Goal: Share content: Share content

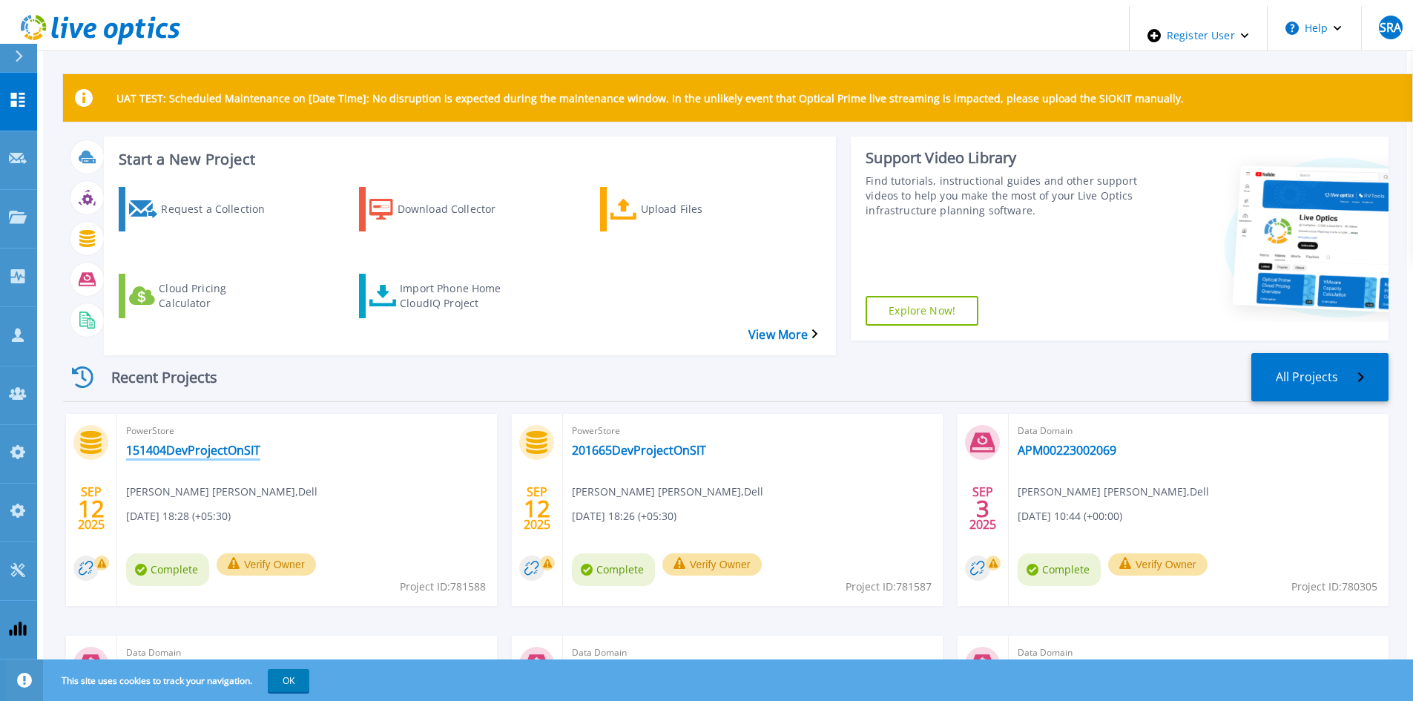
click at [186, 443] on link "151404DevProjectOnSIT" at bounding box center [193, 450] width 134 height 15
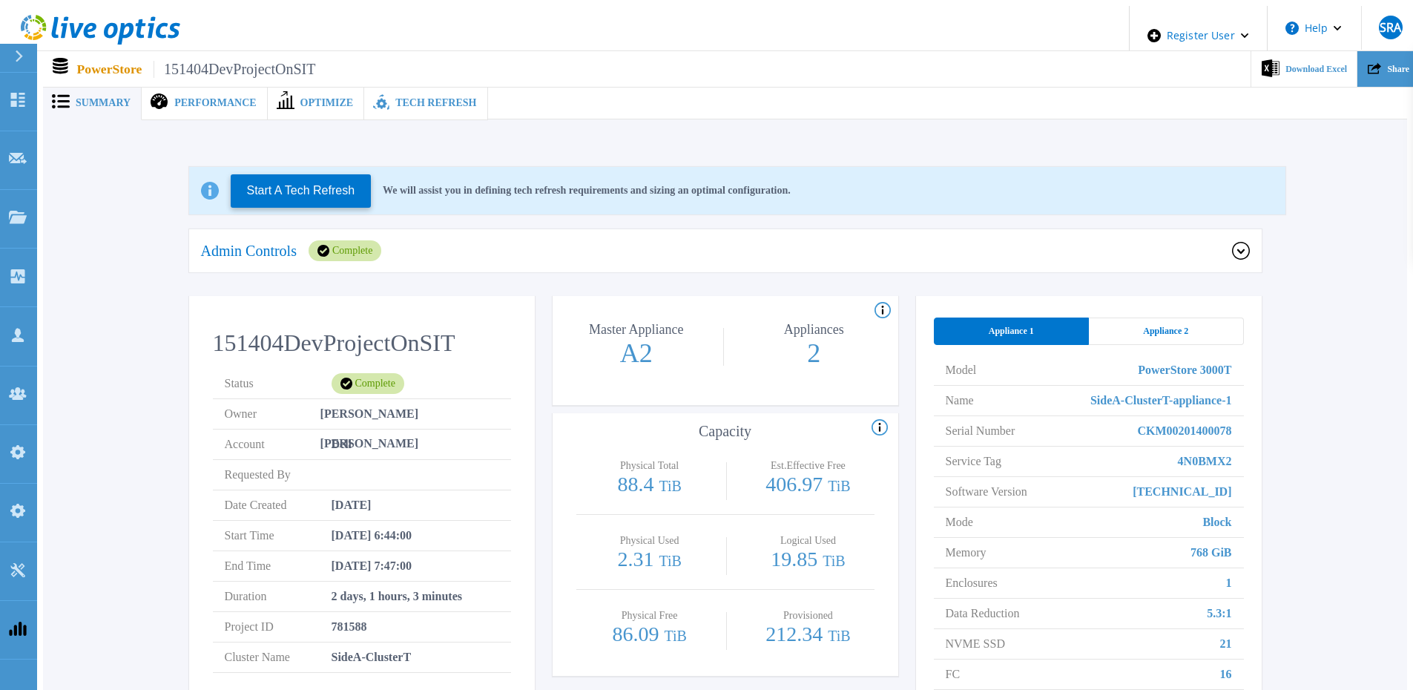
click at [1375, 66] on div "Share" at bounding box center [1389, 69] width 62 height 36
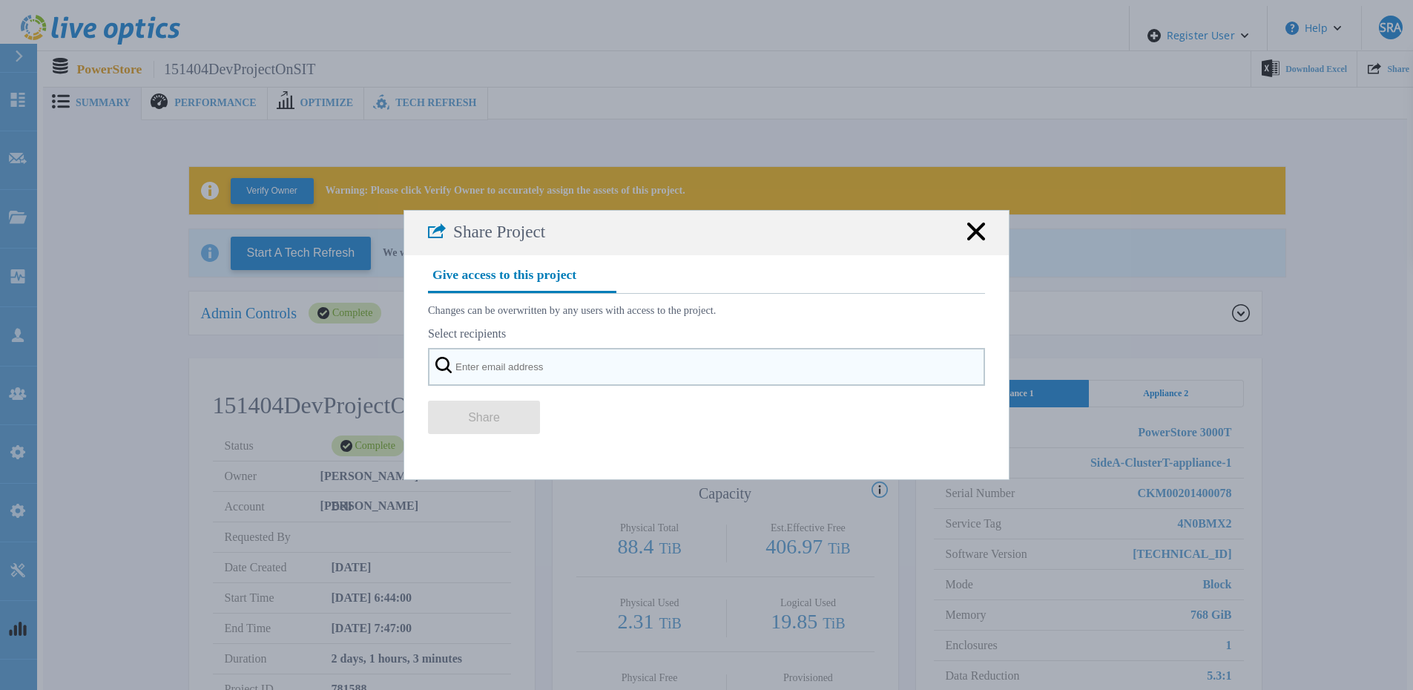
click at [568, 378] on input "text" at bounding box center [706, 367] width 557 height 38
paste input "[EMAIL_ADDRESS][DOMAIN_NAME]"
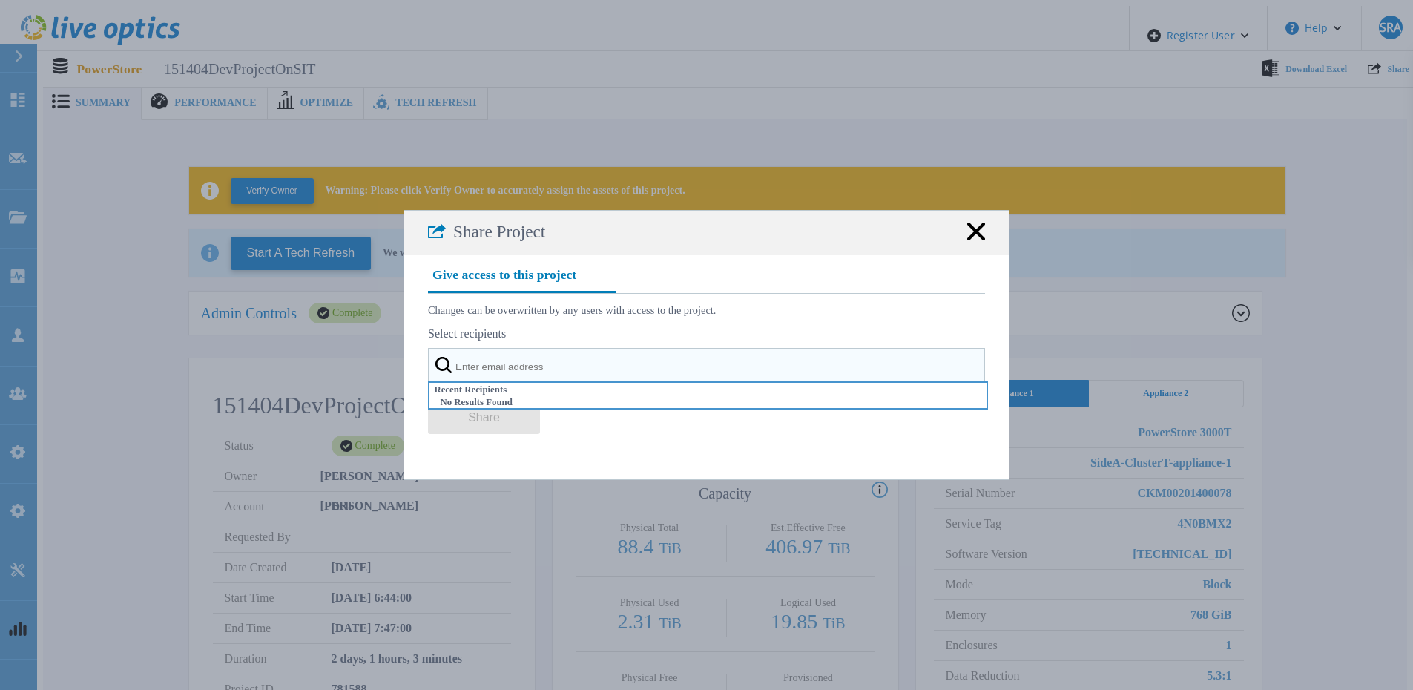
type input "[EMAIL_ADDRESS][DOMAIN_NAME]"
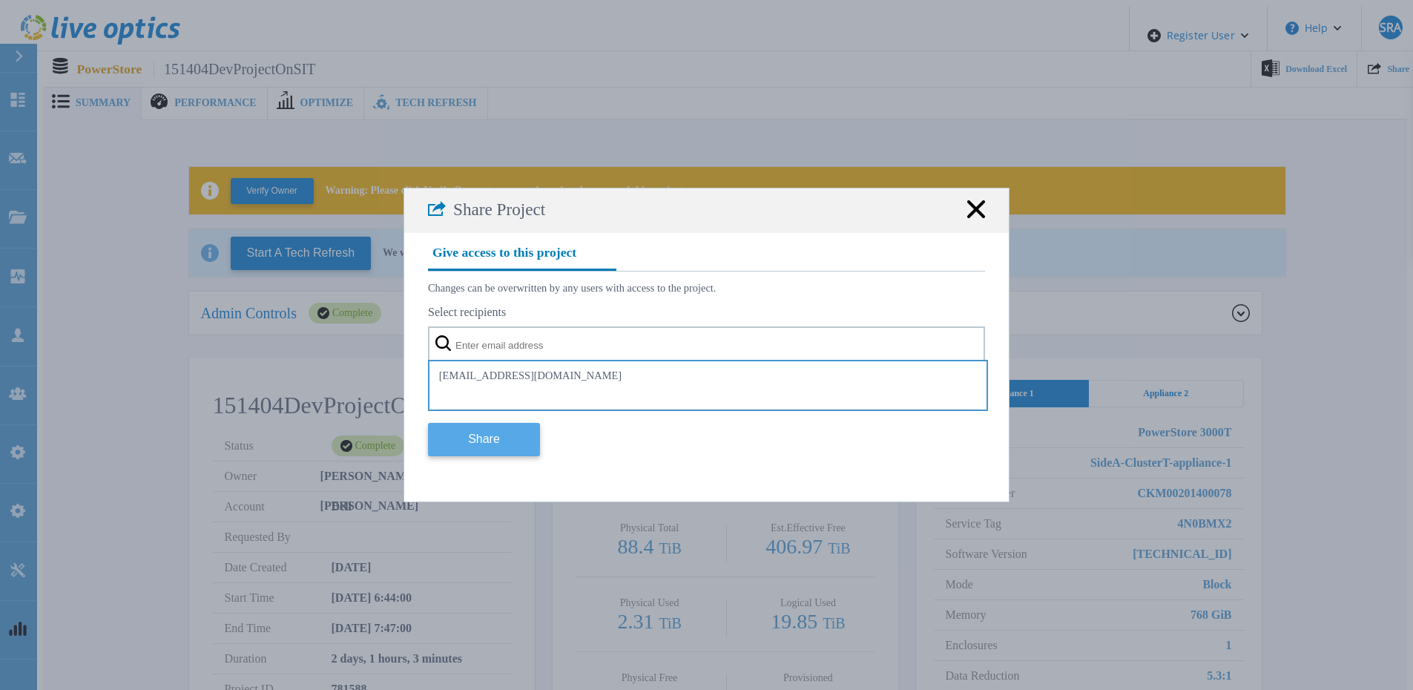
click at [471, 447] on button "Share" at bounding box center [484, 439] width 112 height 33
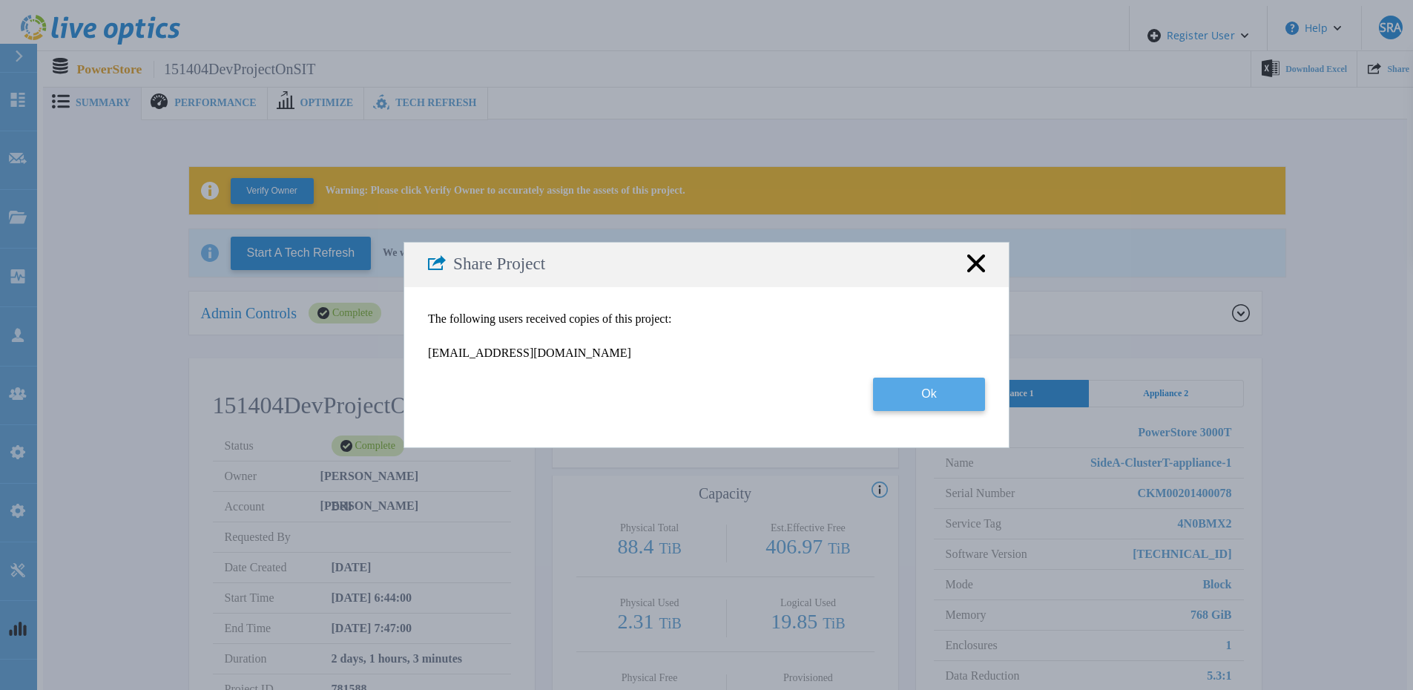
click at [904, 398] on button "Ok" at bounding box center [929, 394] width 112 height 33
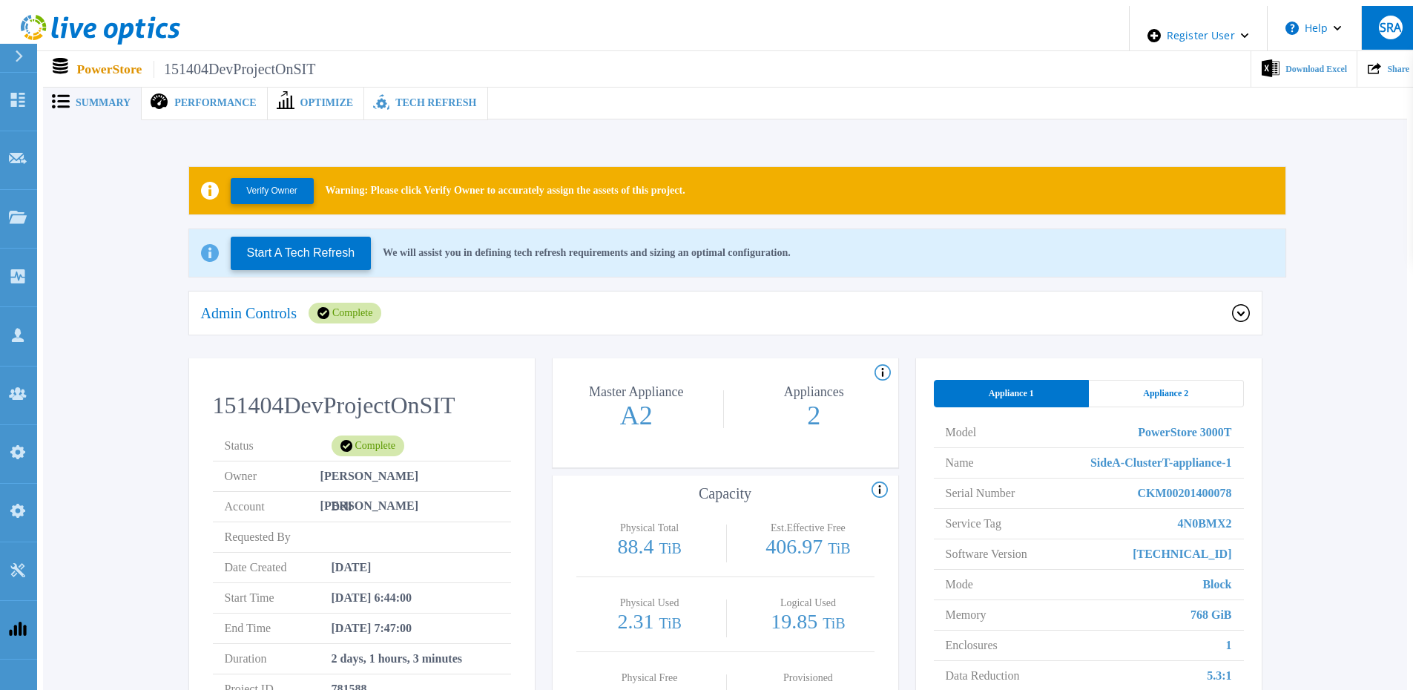
click at [1407, 23] on button "SRA" at bounding box center [1390, 28] width 58 height 44
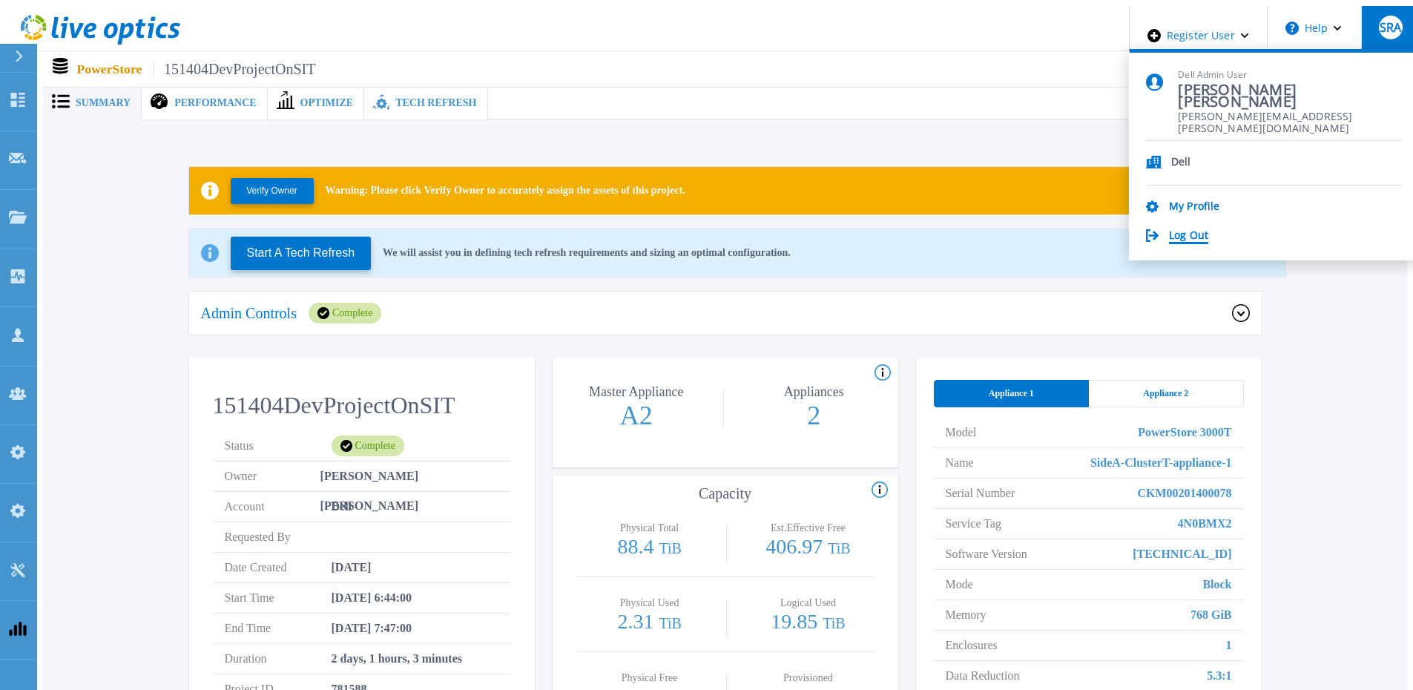
click at [1206, 237] on link "Log Out" at bounding box center [1188, 236] width 39 height 14
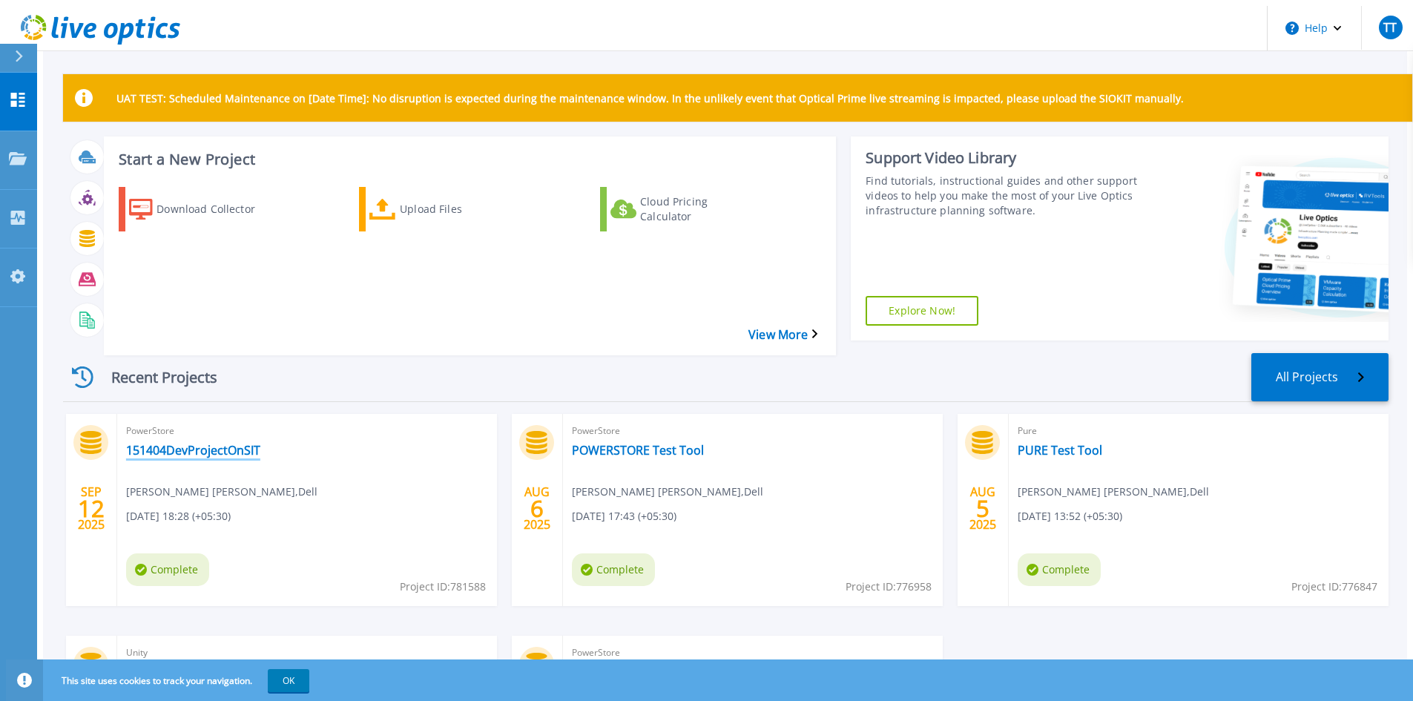
click at [219, 443] on link "151404DevProjectOnSIT" at bounding box center [193, 450] width 134 height 15
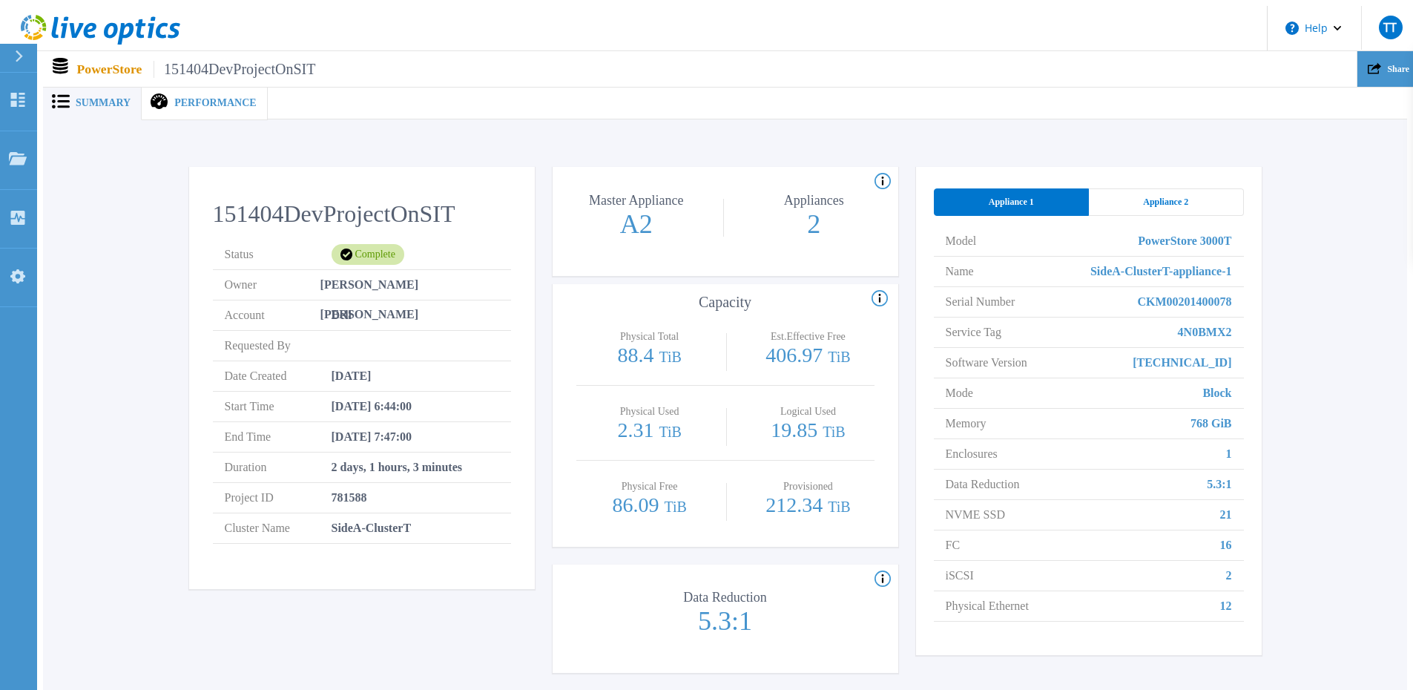
click at [1413, 73] on div "Share" at bounding box center [1389, 69] width 62 height 36
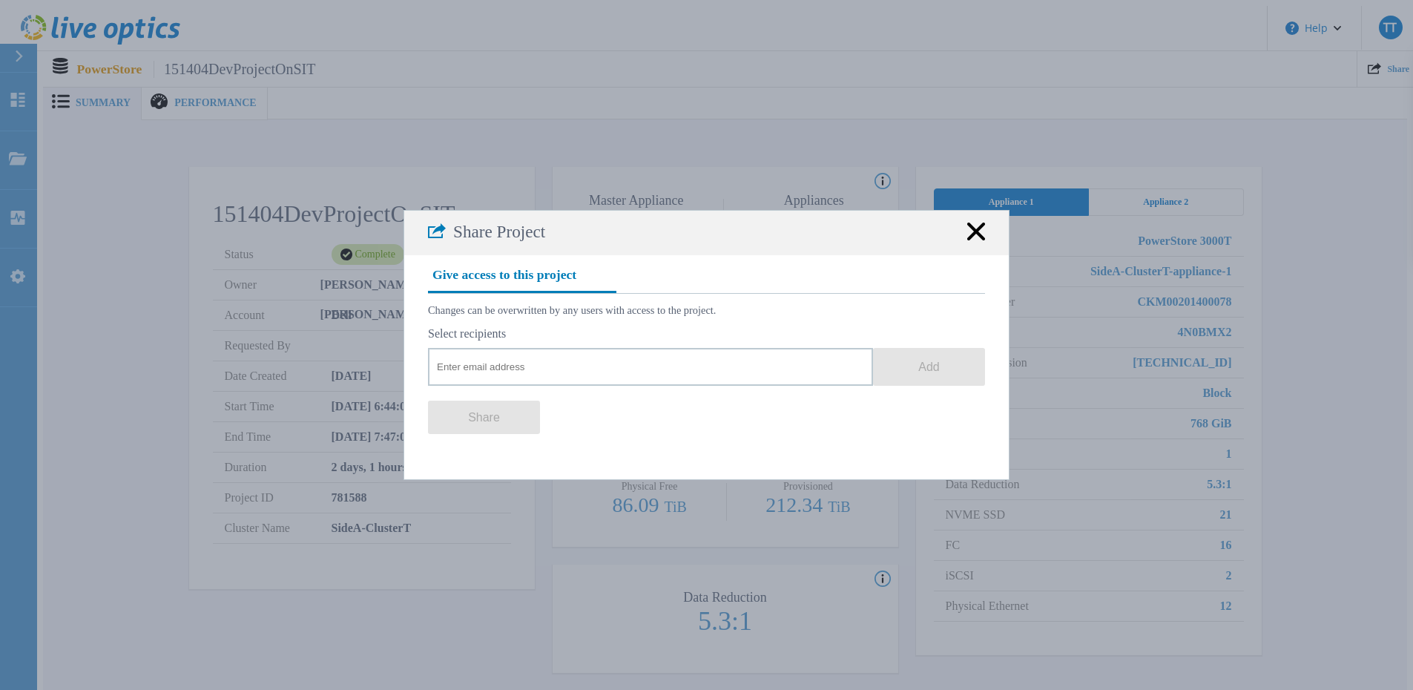
click at [978, 240] on icon at bounding box center [976, 232] width 18 height 18
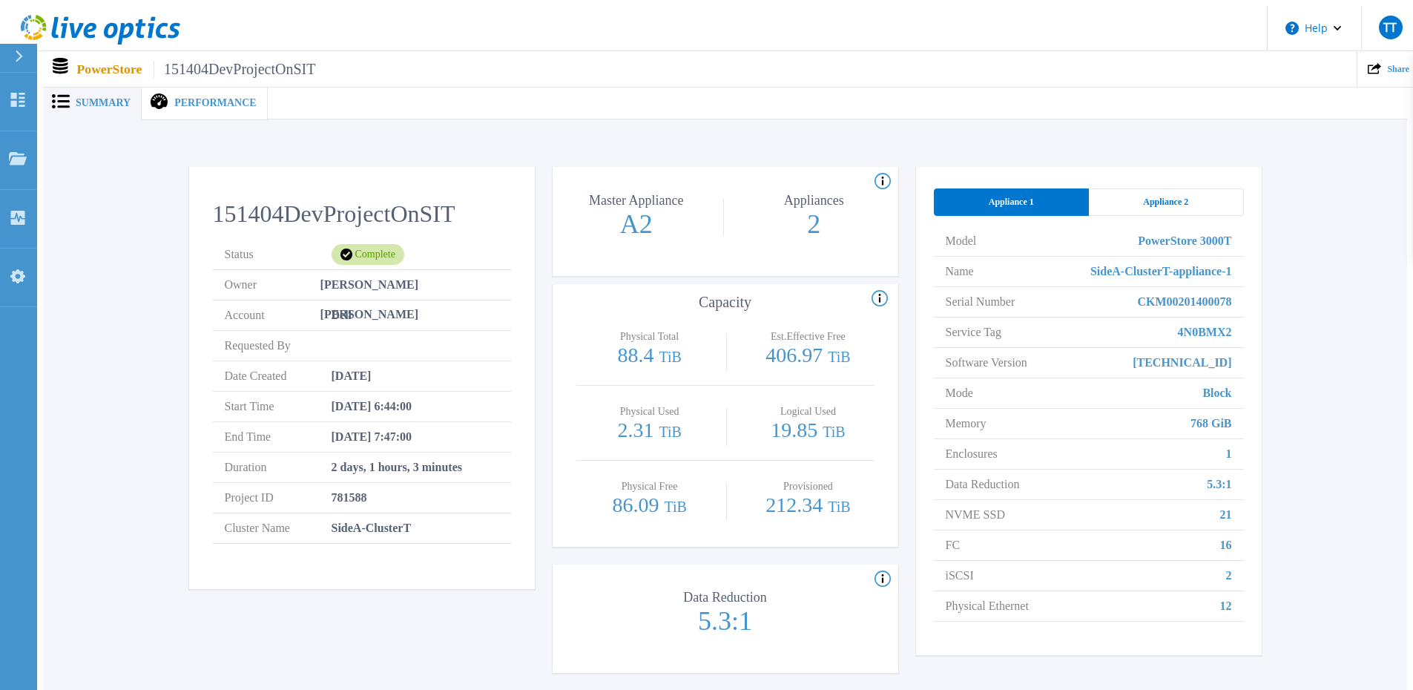
click at [1200, 205] on div "Appliance 2" at bounding box center [1166, 201] width 155 height 27
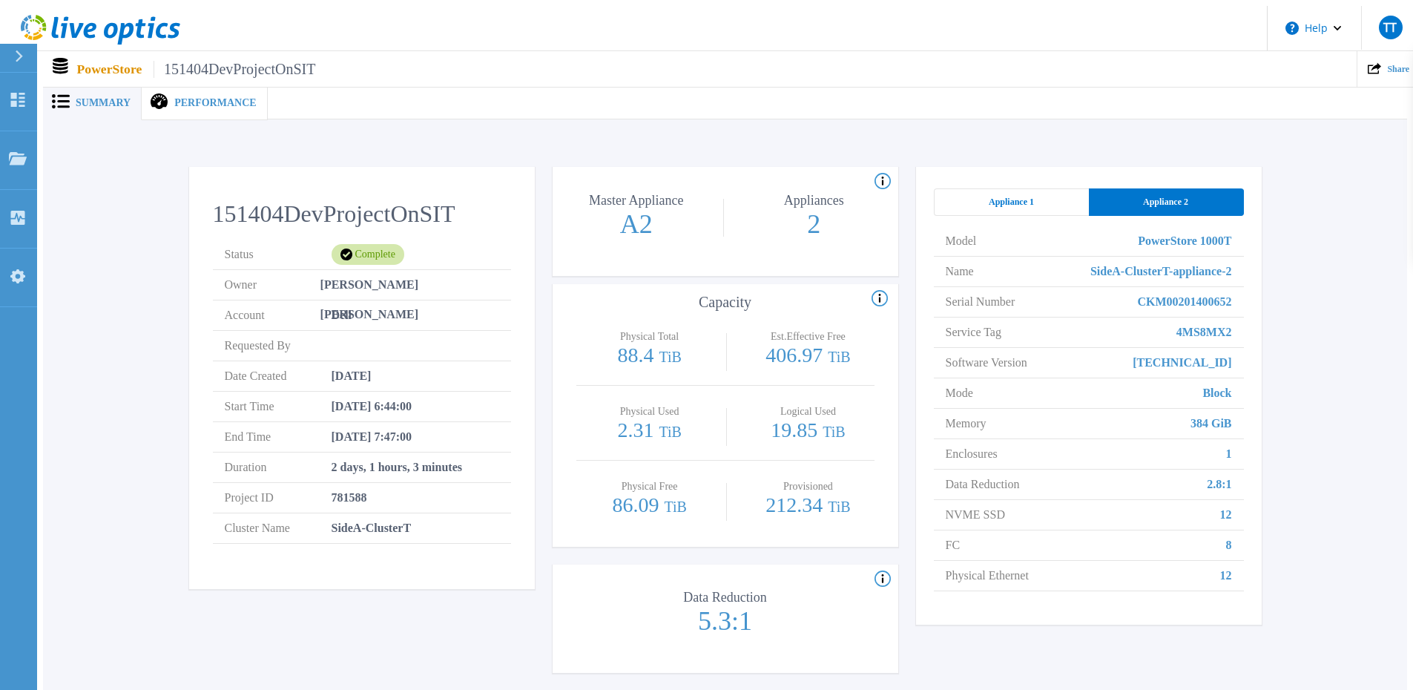
click at [1054, 199] on div "Appliance 1" at bounding box center [1011, 201] width 155 height 27
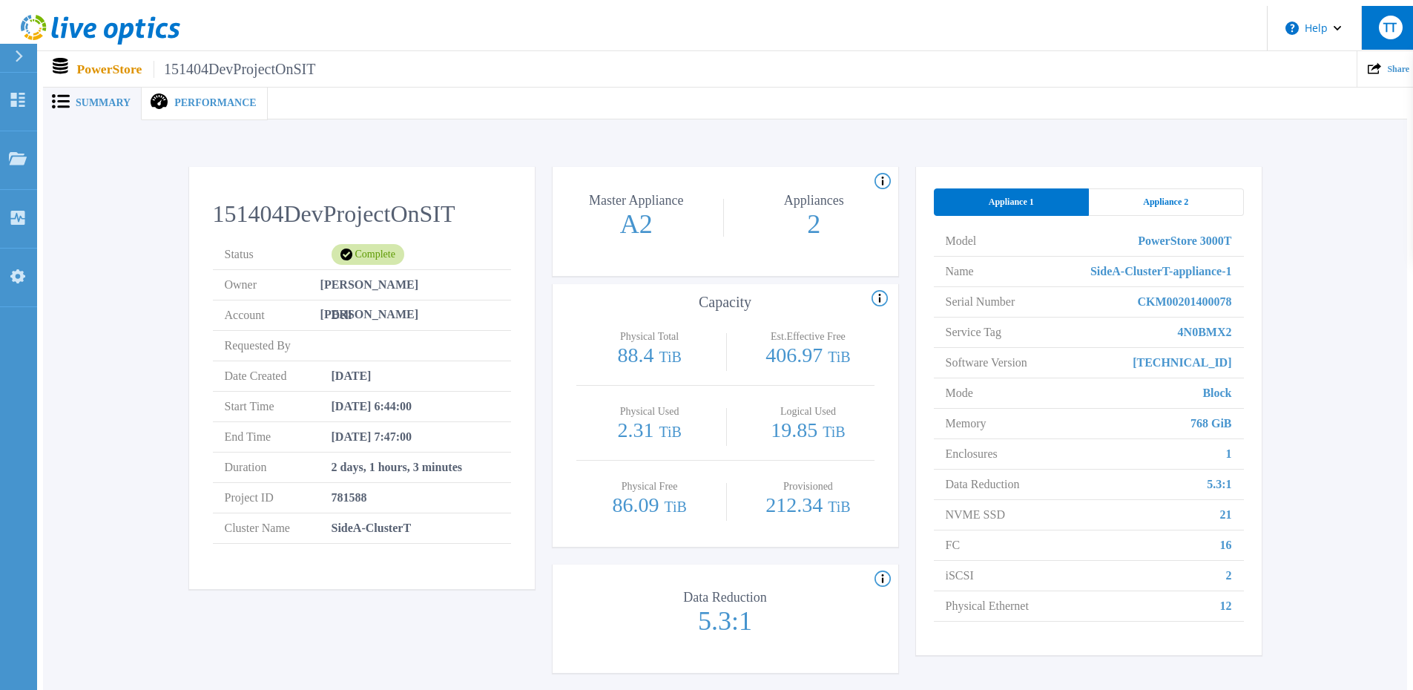
click at [1382, 31] on div "TT" at bounding box center [1391, 28] width 24 height 24
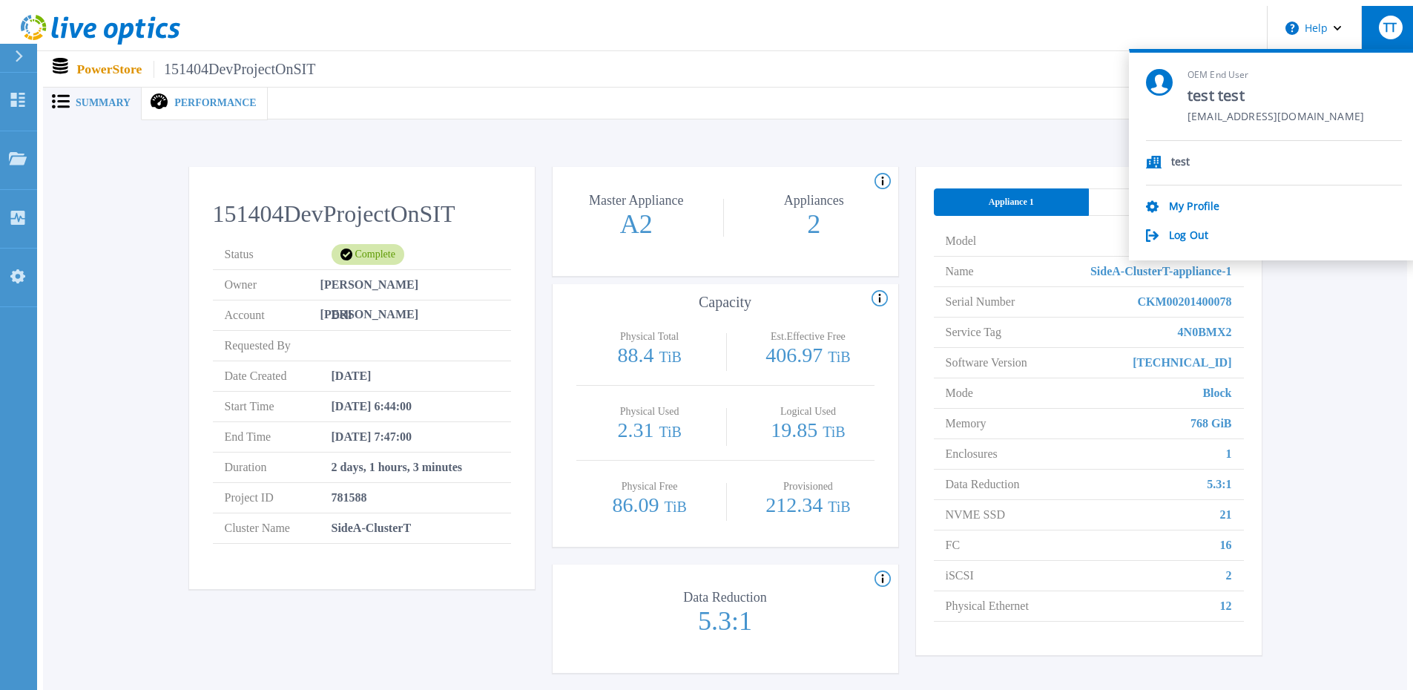
click at [1387, 25] on span "TT" at bounding box center [1390, 28] width 13 height 12
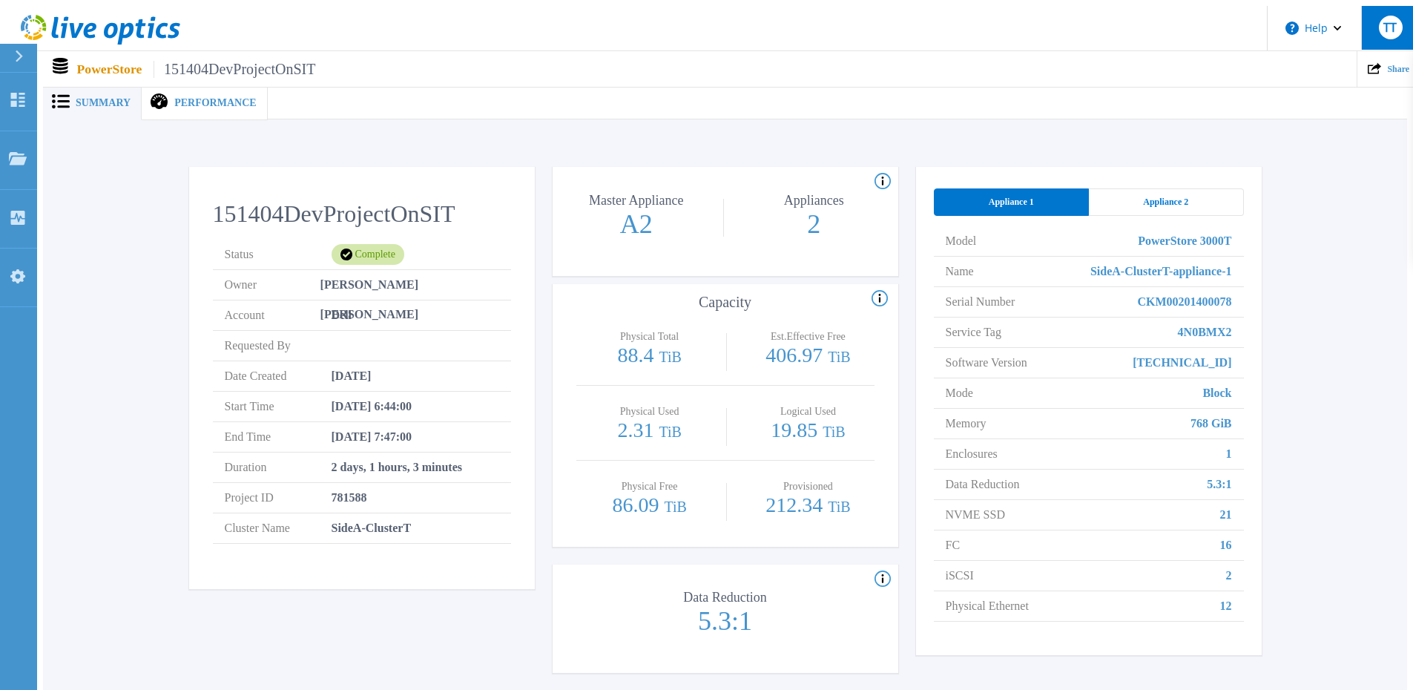
click at [1384, 23] on span "TT" at bounding box center [1390, 28] width 13 height 12
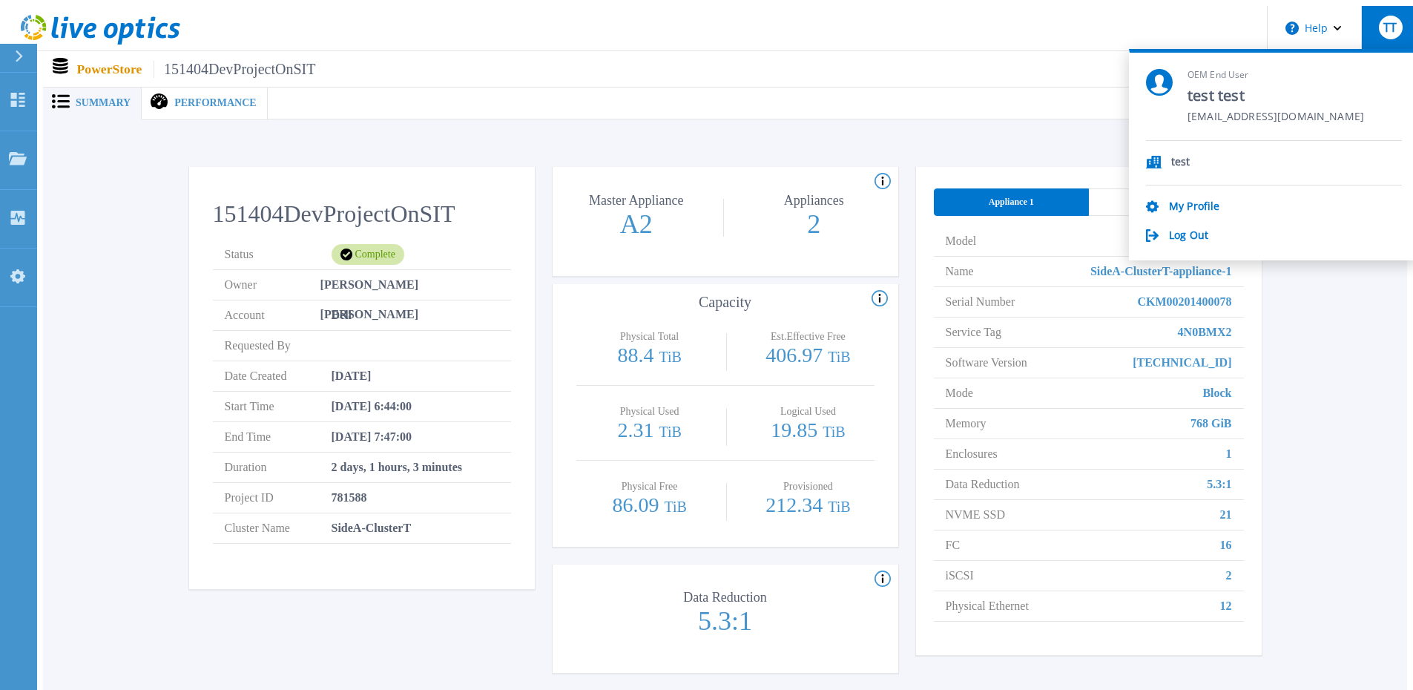
drag, startPoint x: 1255, startPoint y: 125, endPoint x: 1193, endPoint y: 114, distance: 62.7
click at [1193, 114] on div "OEM End User test test [EMAIL_ADDRESS][DOMAIN_NAME]" at bounding box center [1274, 105] width 256 height 72
copy span "[EMAIL_ADDRESS][DOMAIN_NAME]"
